Goal: Information Seeking & Learning: Learn about a topic

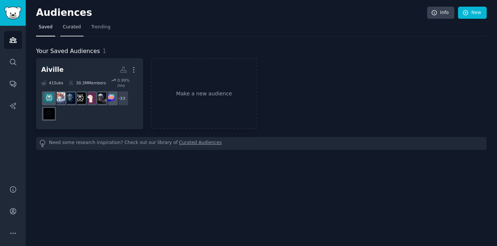
click at [72, 27] on span "Curated" at bounding box center [72, 27] width 18 height 7
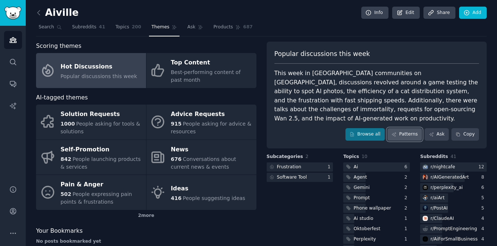
click at [410, 128] on link "Patterns" at bounding box center [405, 134] width 35 height 13
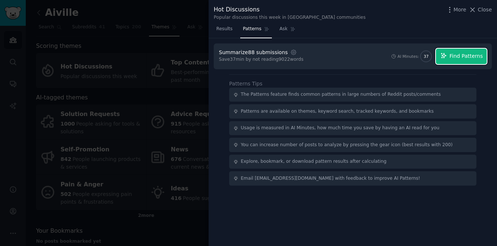
click at [459, 59] on span "Find Patterns" at bounding box center [467, 56] width 34 height 8
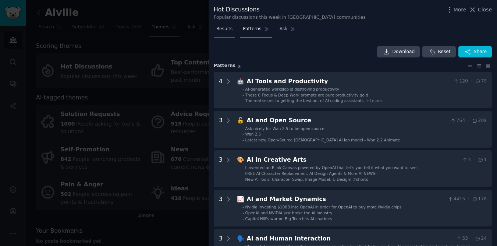
click at [223, 32] on link "Results" at bounding box center [224, 30] width 21 height 15
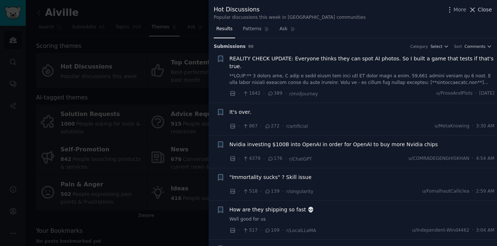
click at [475, 9] on icon at bounding box center [473, 10] width 8 height 8
